Goal: Navigation & Orientation: Go to known website

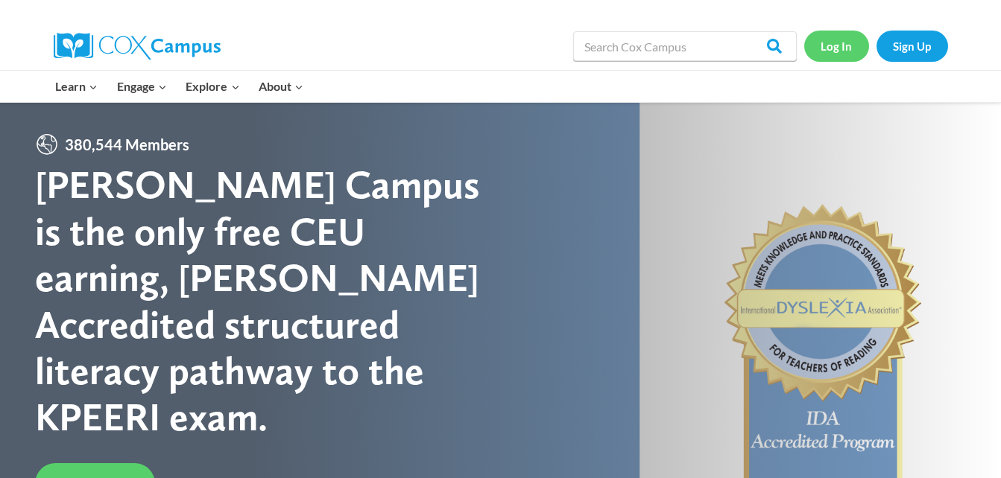
click at [840, 54] on link "Log In" at bounding box center [836, 46] width 65 height 31
